Goal: Task Accomplishment & Management: Use online tool/utility

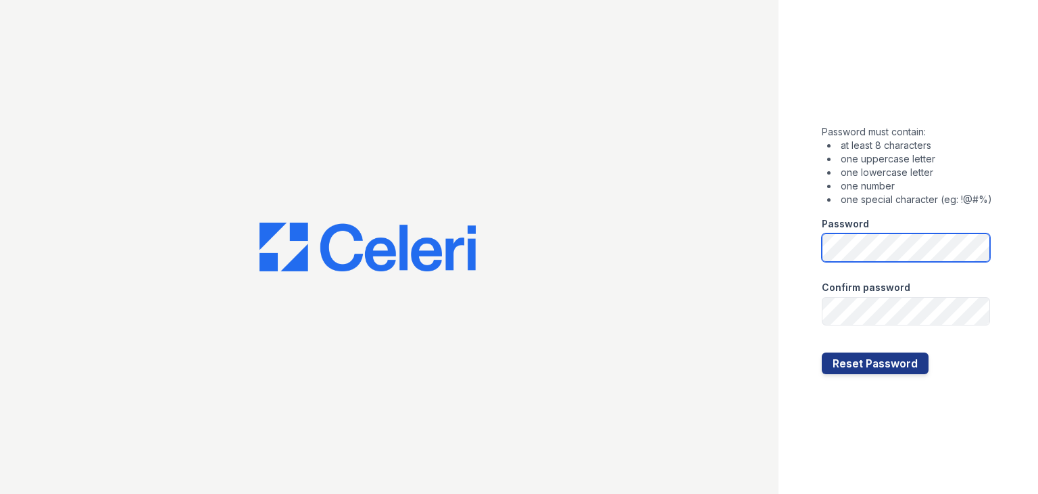
click at [822, 352] on button "Reset Password" at bounding box center [875, 363] width 107 height 22
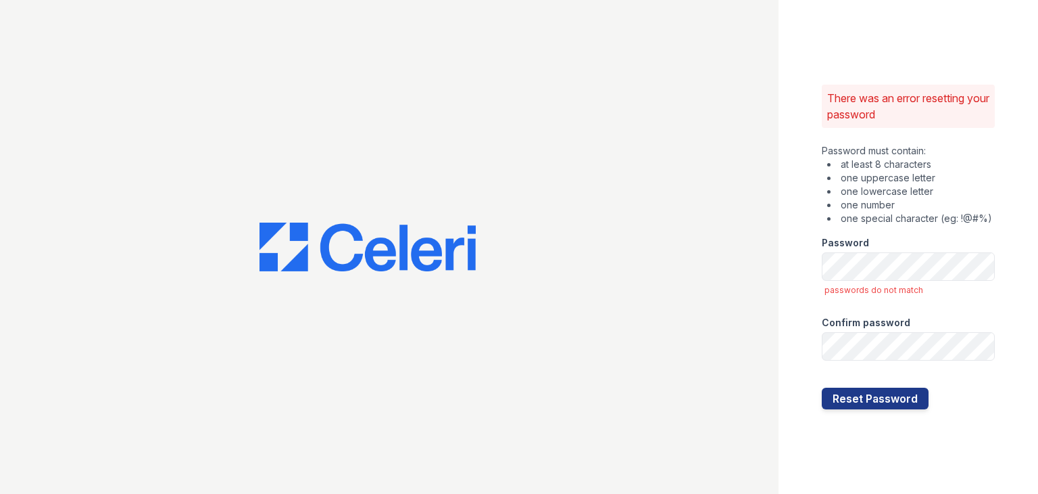
click at [812, 306] on div "There was an error resetting your password Password must contain: at least 8 ch…" at bounding box center [909, 247] width 260 height 494
click at [876, 395] on button "Reset Password" at bounding box center [875, 398] width 107 height 22
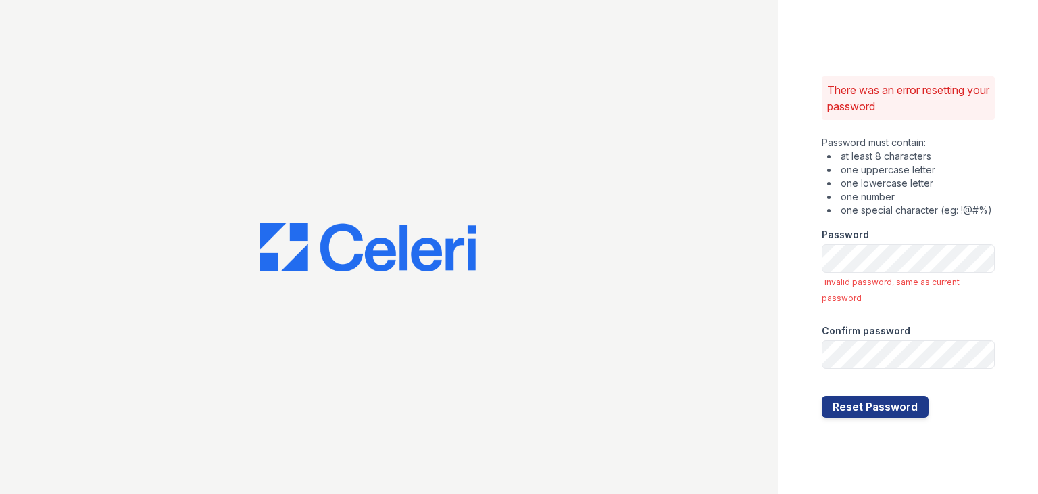
click at [807, 319] on div "There was an error resetting your password Password must contain: at least 8 ch…" at bounding box center [909, 247] width 260 height 494
click at [834, 407] on button "Reset Password" at bounding box center [875, 406] width 107 height 22
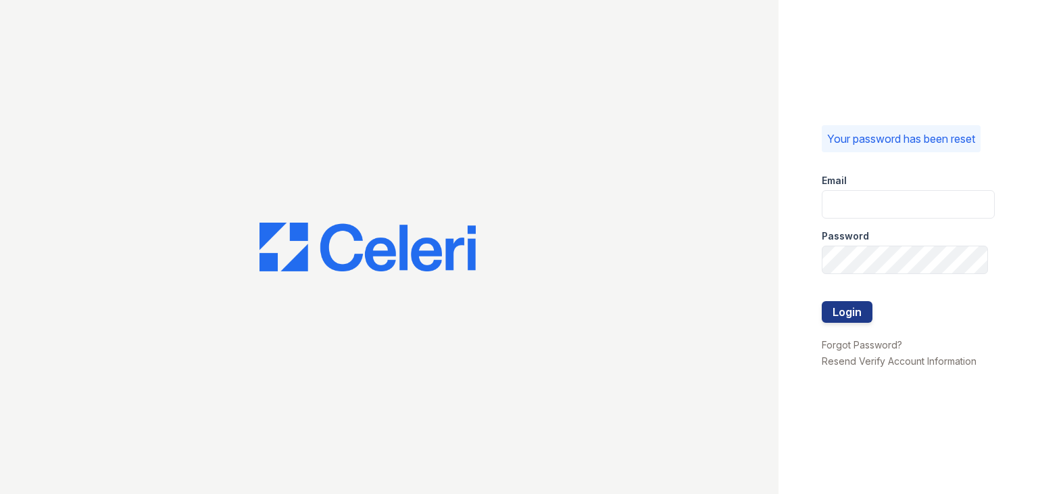
type input "carlylesouth.pm@cafmanagement.com"
drag, startPoint x: 766, startPoint y: 279, endPoint x: 776, endPoint y: 285, distance: 11.5
click at [768, 279] on div at bounding box center [389, 247] width 779 height 494
click at [856, 306] on button "Login" at bounding box center [847, 312] width 51 height 22
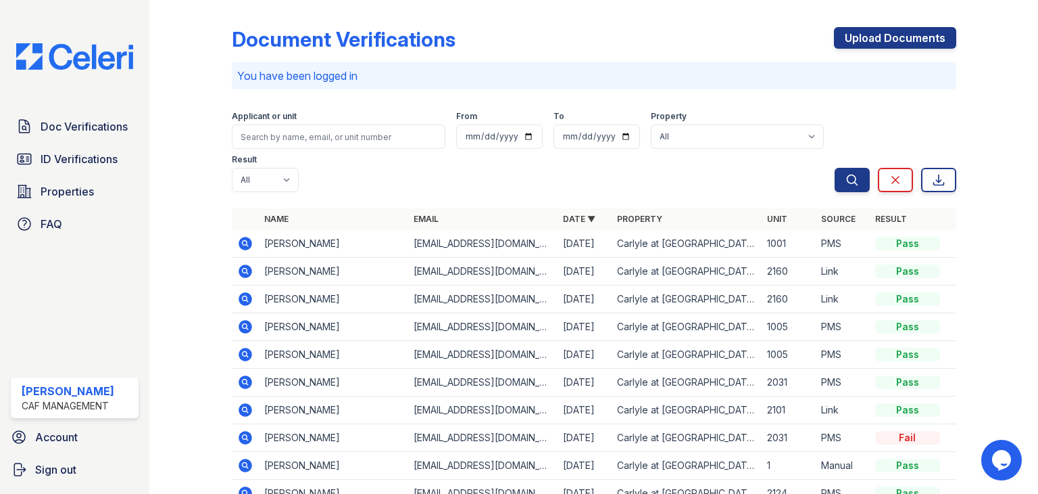
drag, startPoint x: 373, startPoint y: 178, endPoint x: 381, endPoint y: 173, distance: 8.8
click at [375, 177] on div "Applicant or unit From To Property All Carlyle at [GEOGRAPHIC_DATA] Result All …" at bounding box center [533, 148] width 603 height 87
click at [243, 244] on icon at bounding box center [245, 243] width 16 height 16
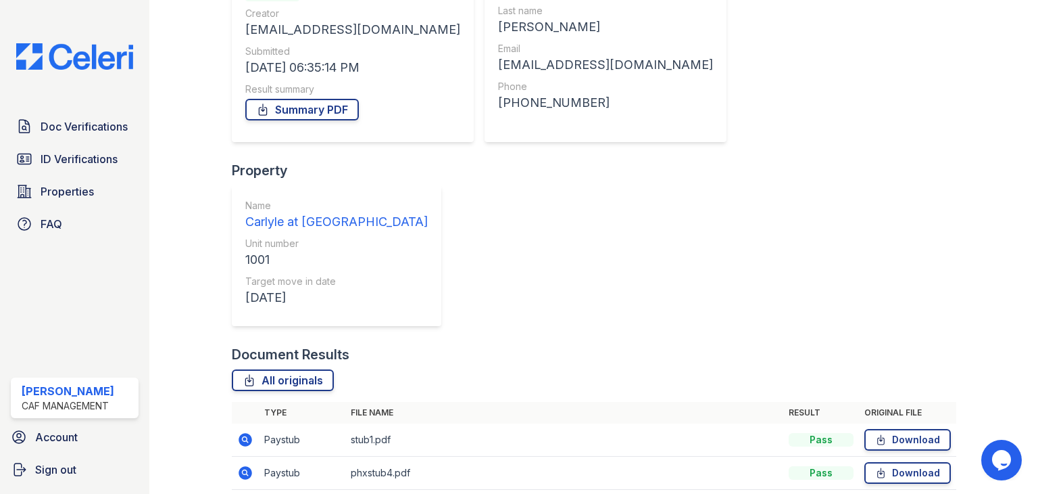
scroll to position [105, 0]
